Goal: Transaction & Acquisition: Purchase product/service

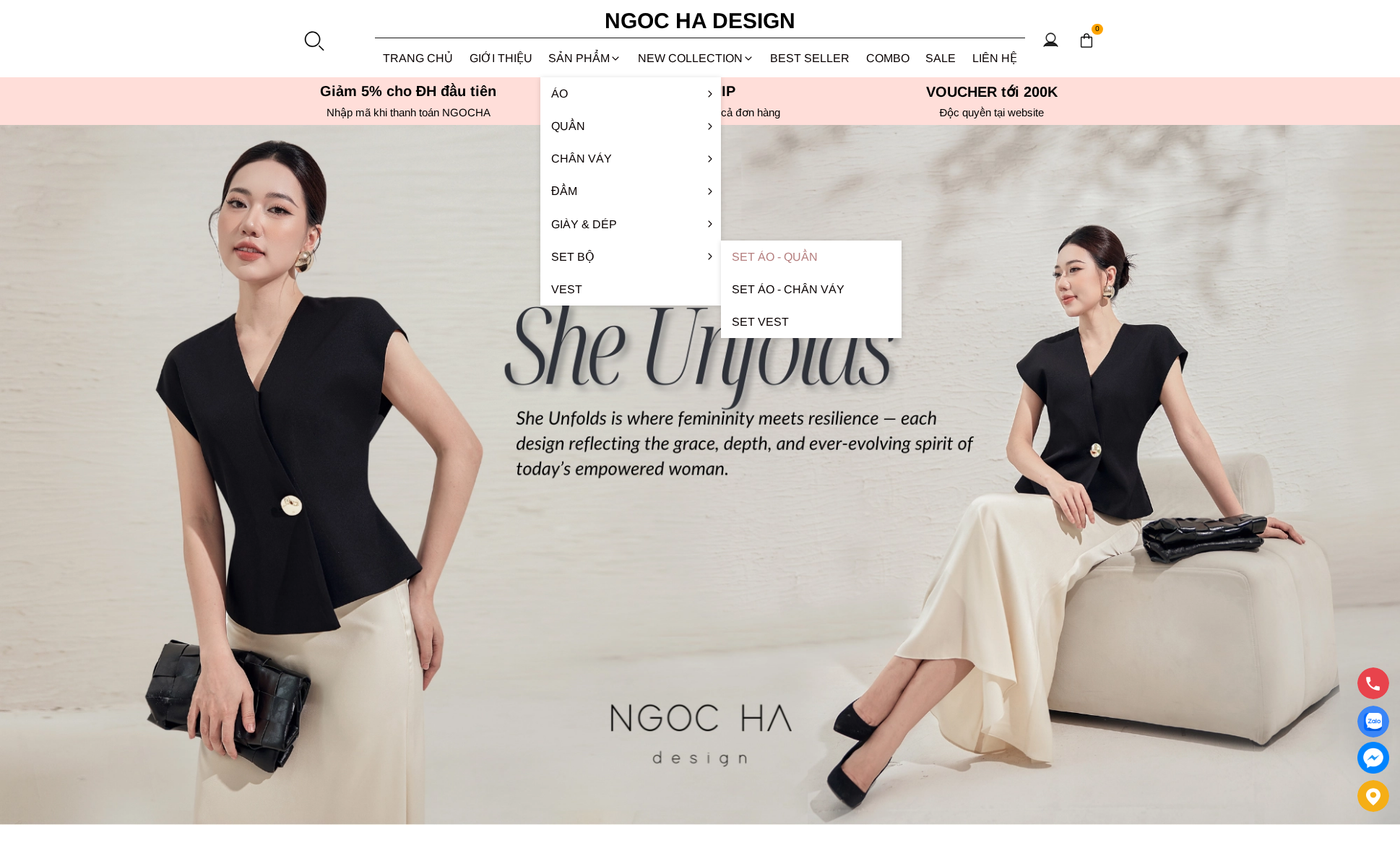
click at [802, 256] on link "Set Áo - Quần" at bounding box center [810, 256] width 181 height 33
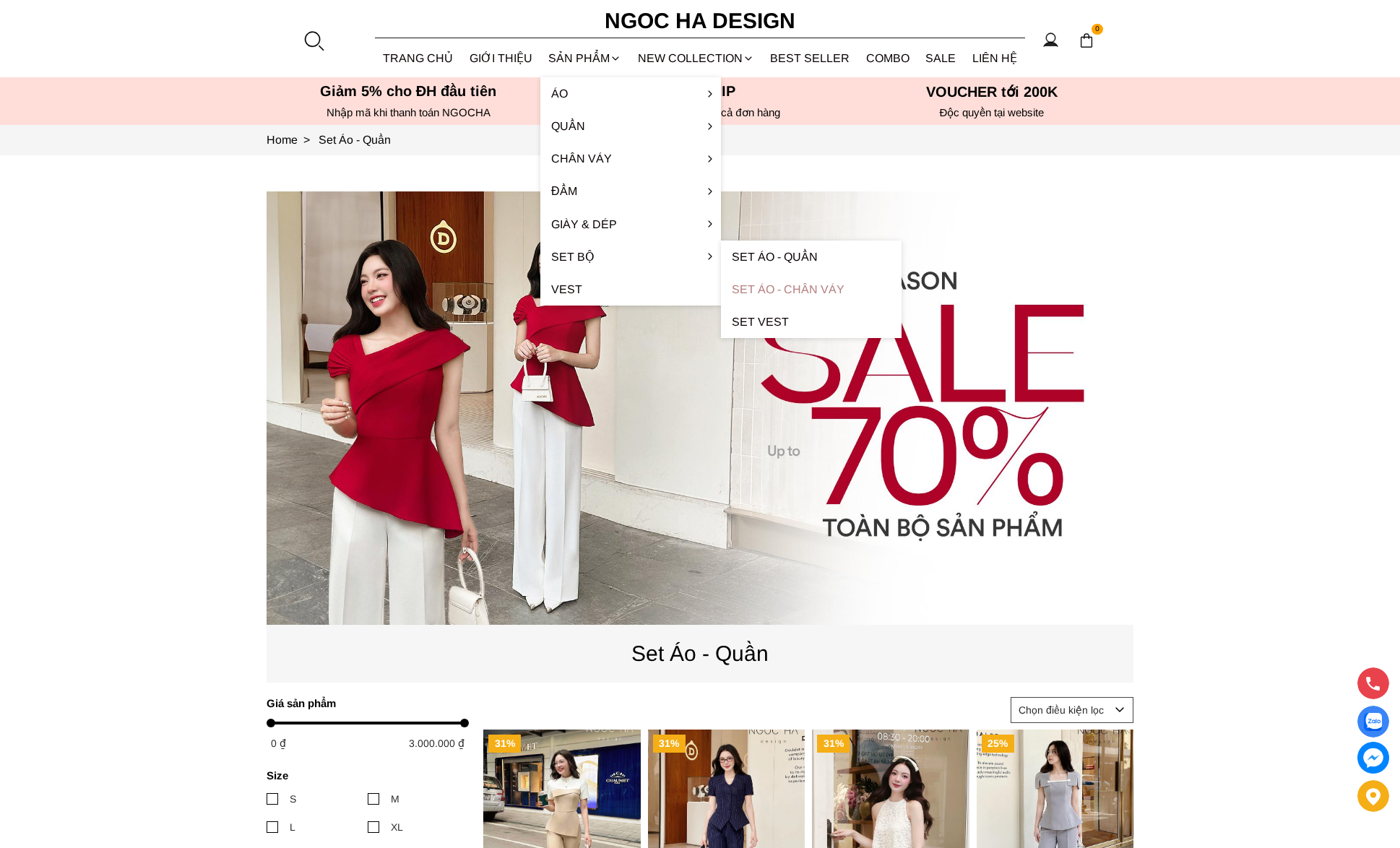
click at [826, 293] on link "Set Áo - Chân váy" at bounding box center [810, 289] width 181 height 33
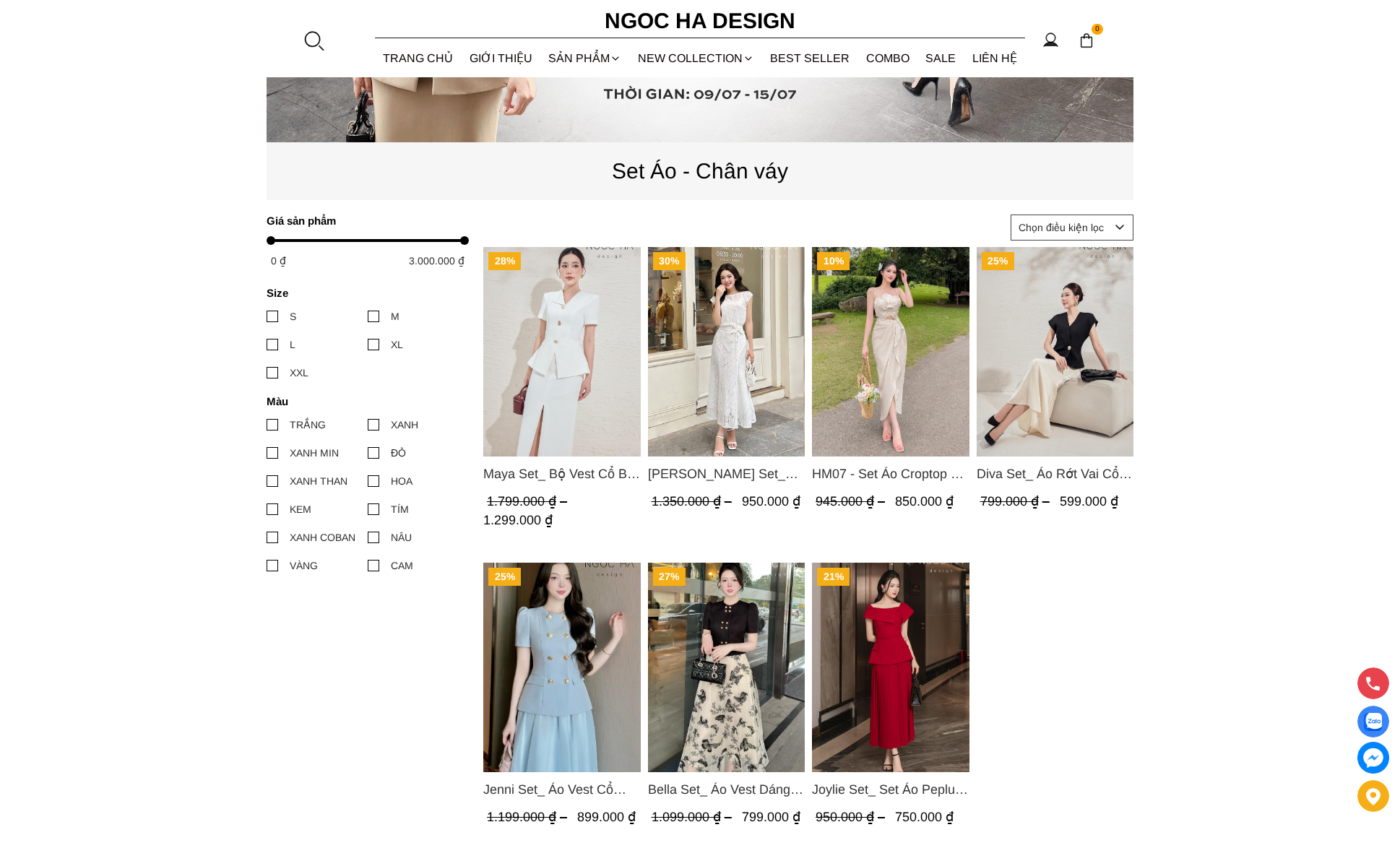
scroll to position [505, 0]
